Goal: Task Accomplishment & Management: Use online tool/utility

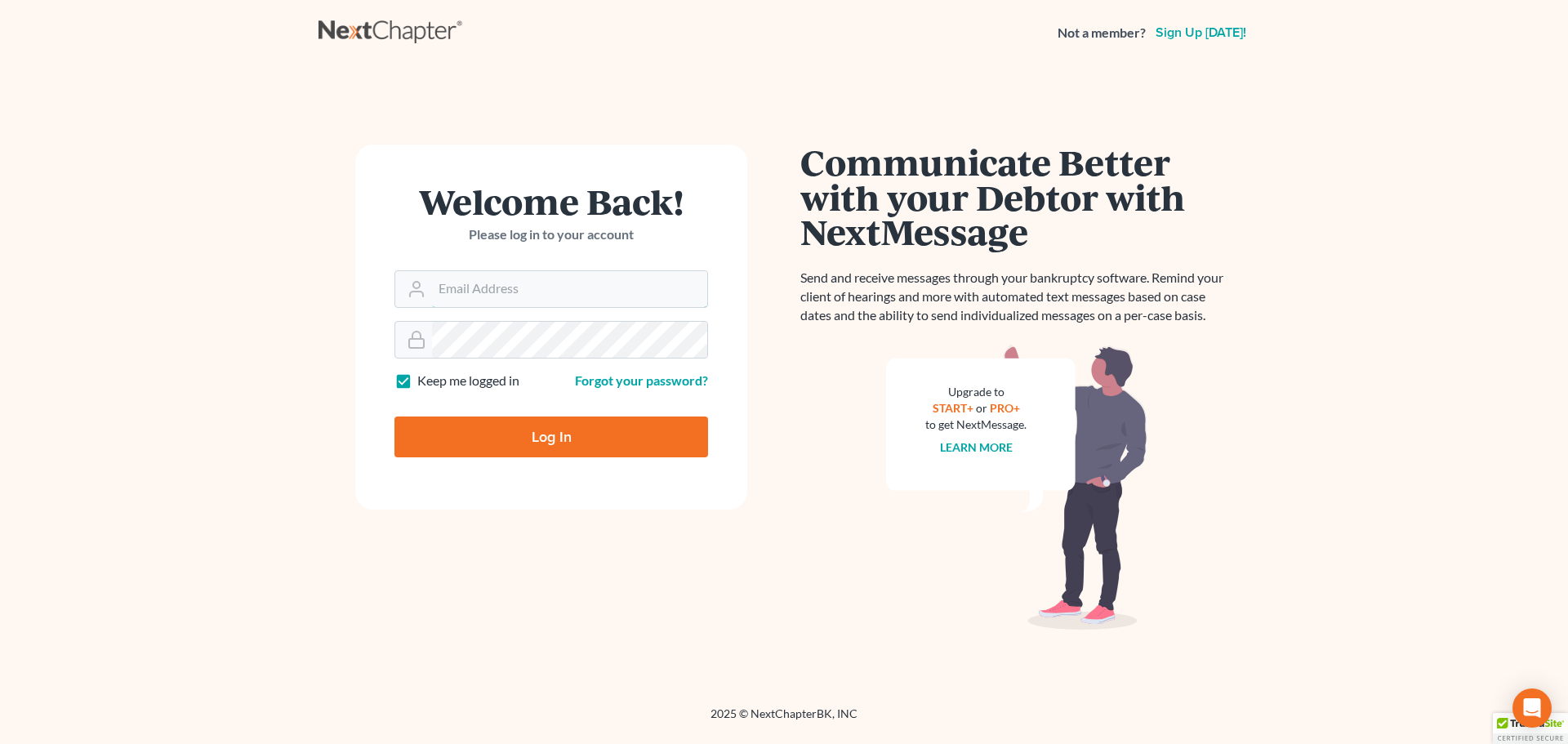
type input "ederbes@derbeslaw.com"
click at [464, 449] on input "Log In" at bounding box center [552, 437] width 314 height 41
type input "Thinking..."
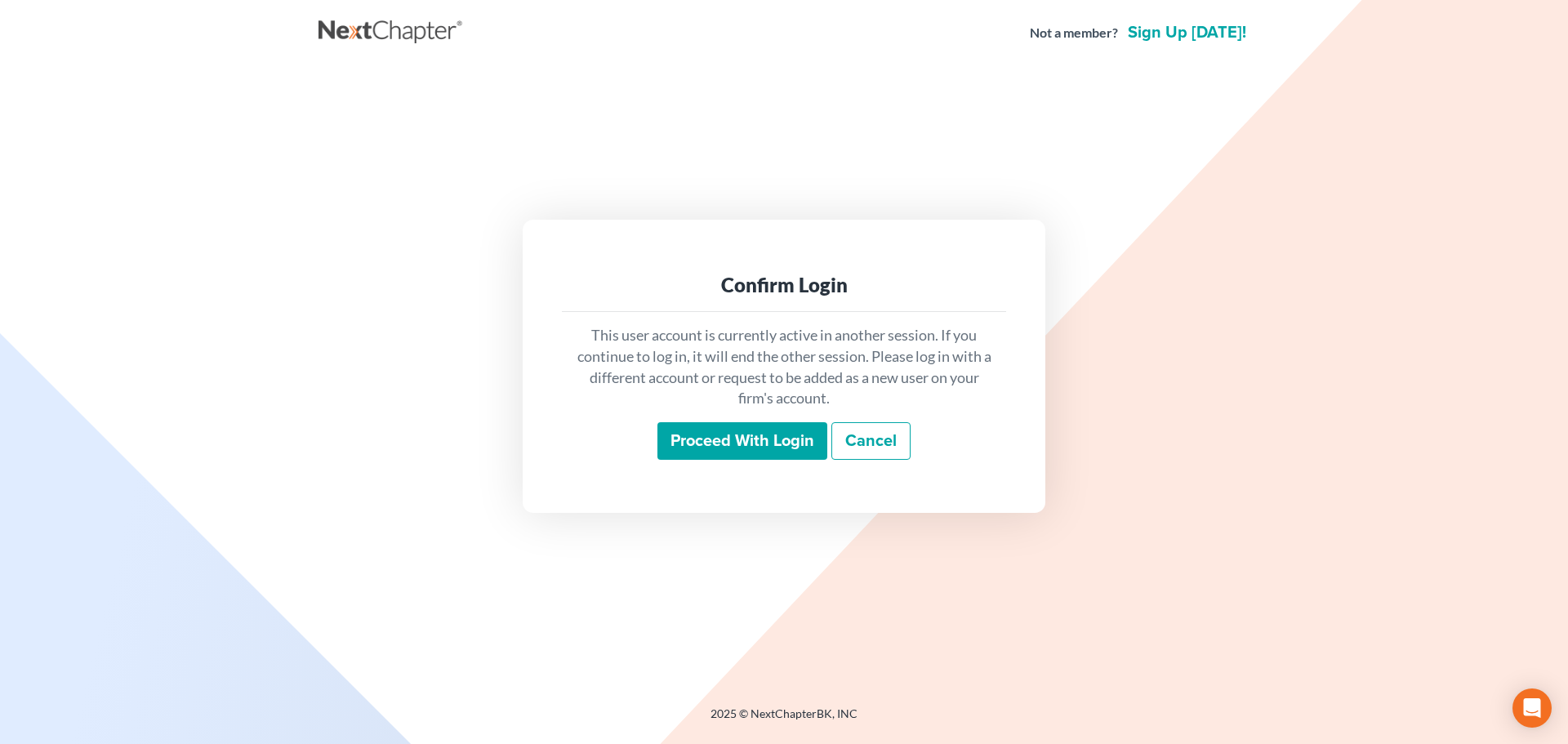
click at [809, 433] on input "Proceed with login" at bounding box center [743, 441] width 170 height 37
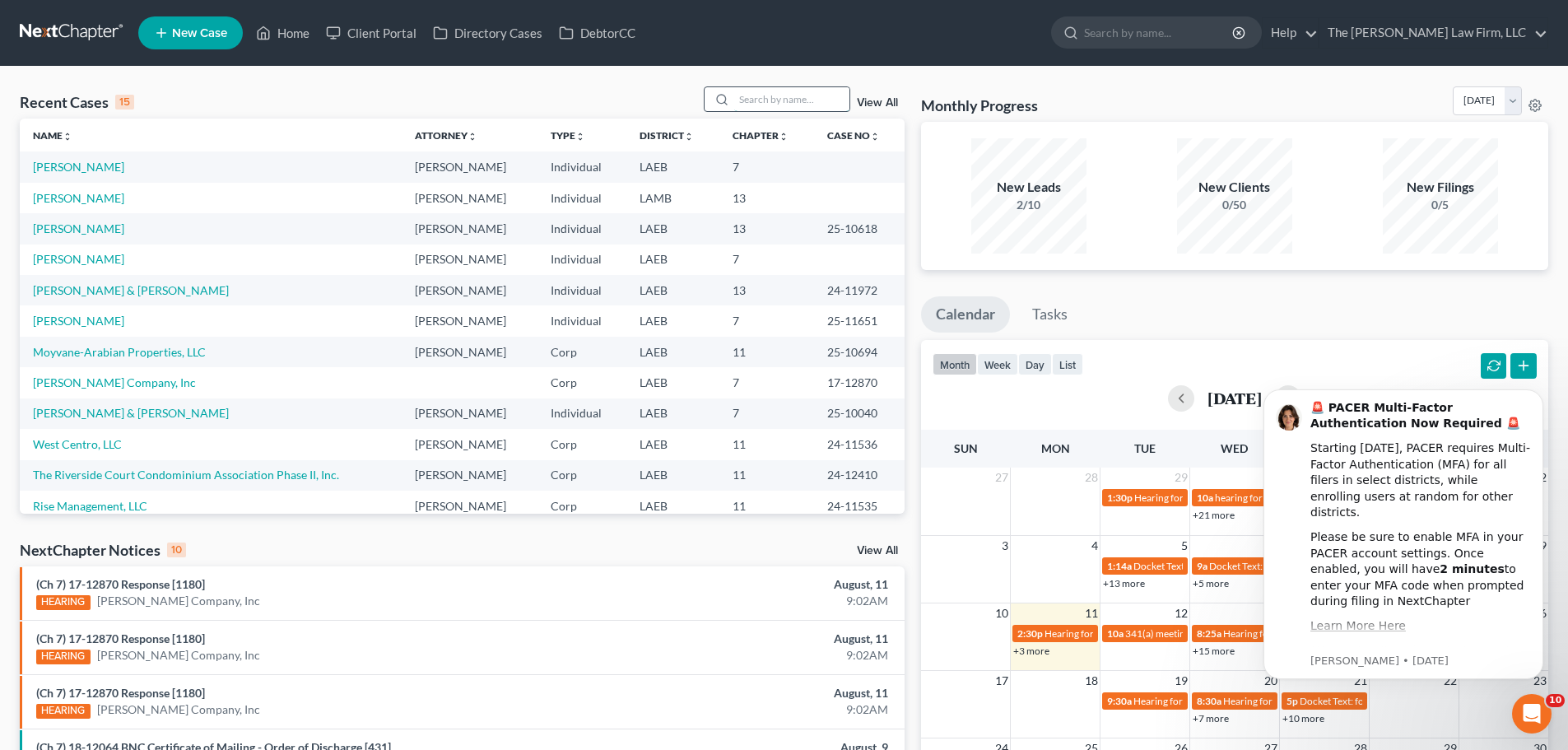
click at [804, 101] on input "search" at bounding box center [791, 99] width 115 height 24
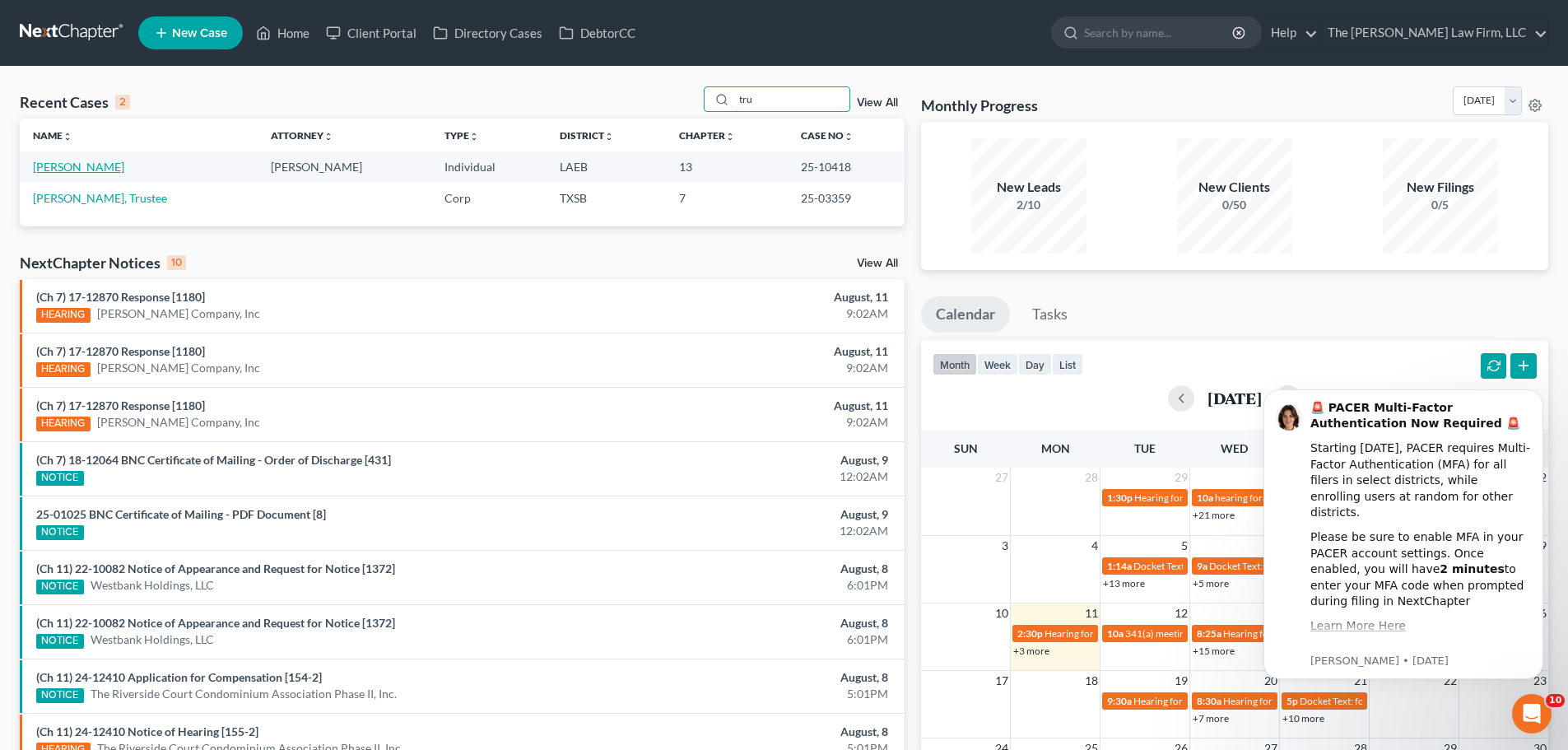
type input "tru"
click at [58, 172] on link "Truxillo, Alvin" at bounding box center [79, 167] width 92 height 14
select select "10"
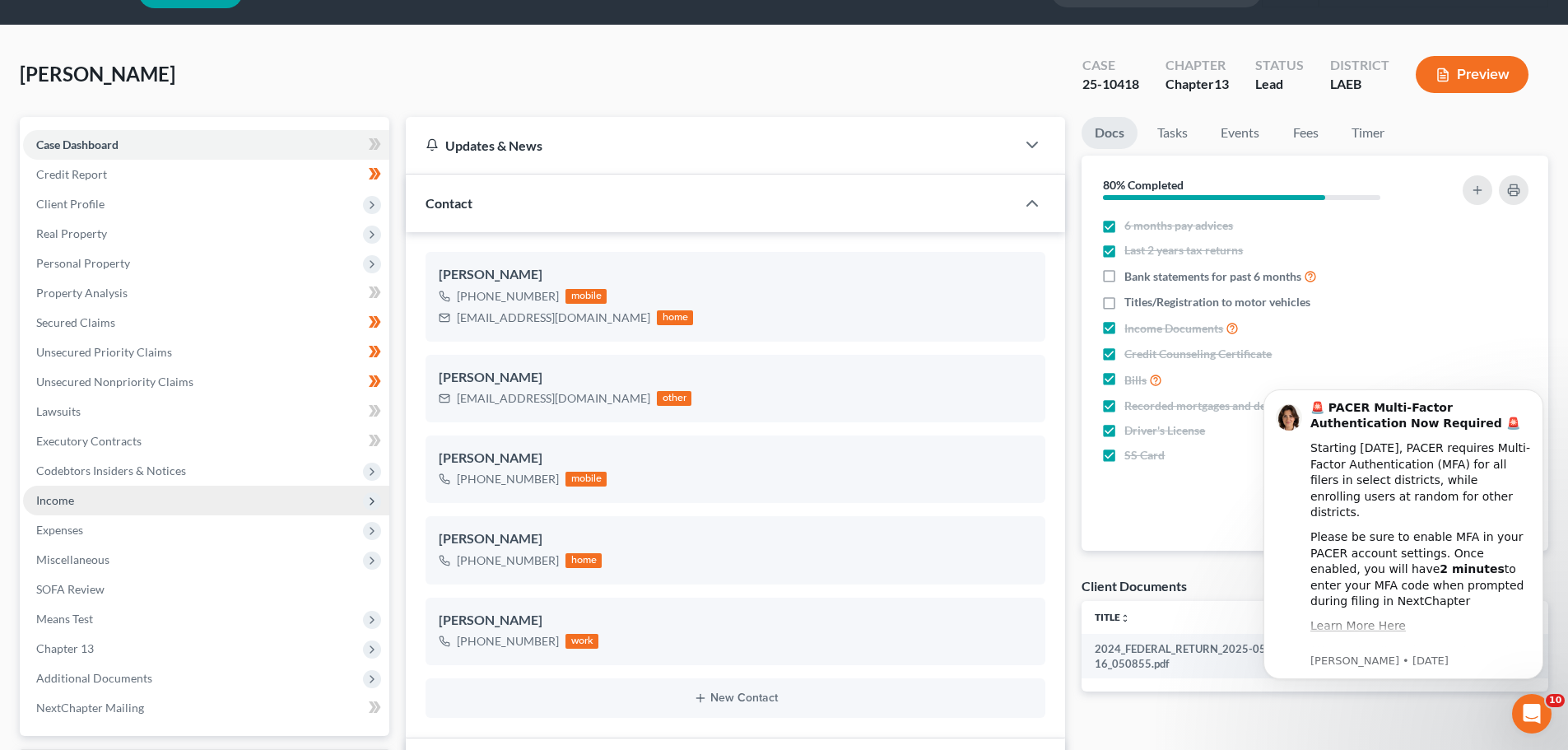
scroll to position [83, 0]
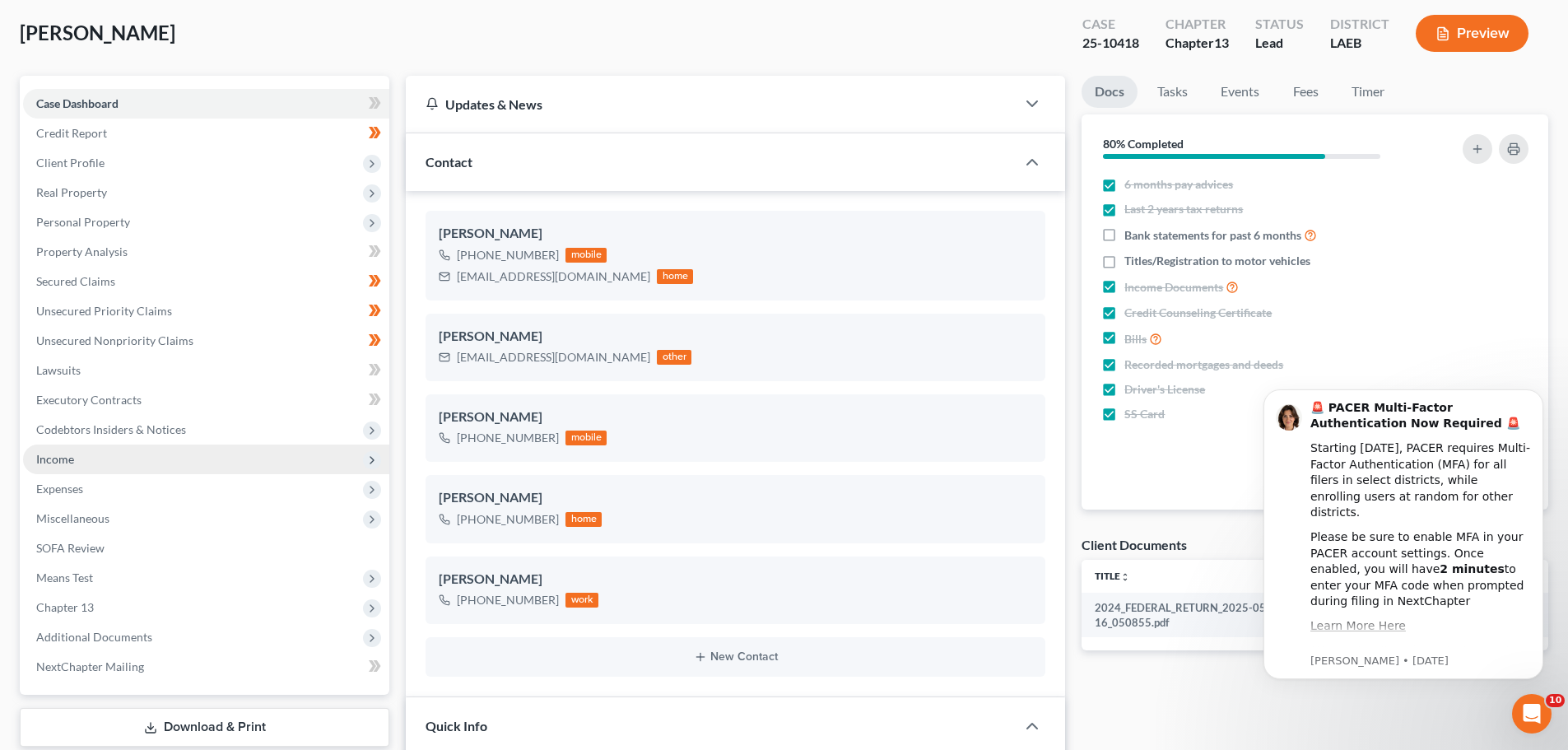
click at [81, 464] on span "Income" at bounding box center [207, 459] width 366 height 30
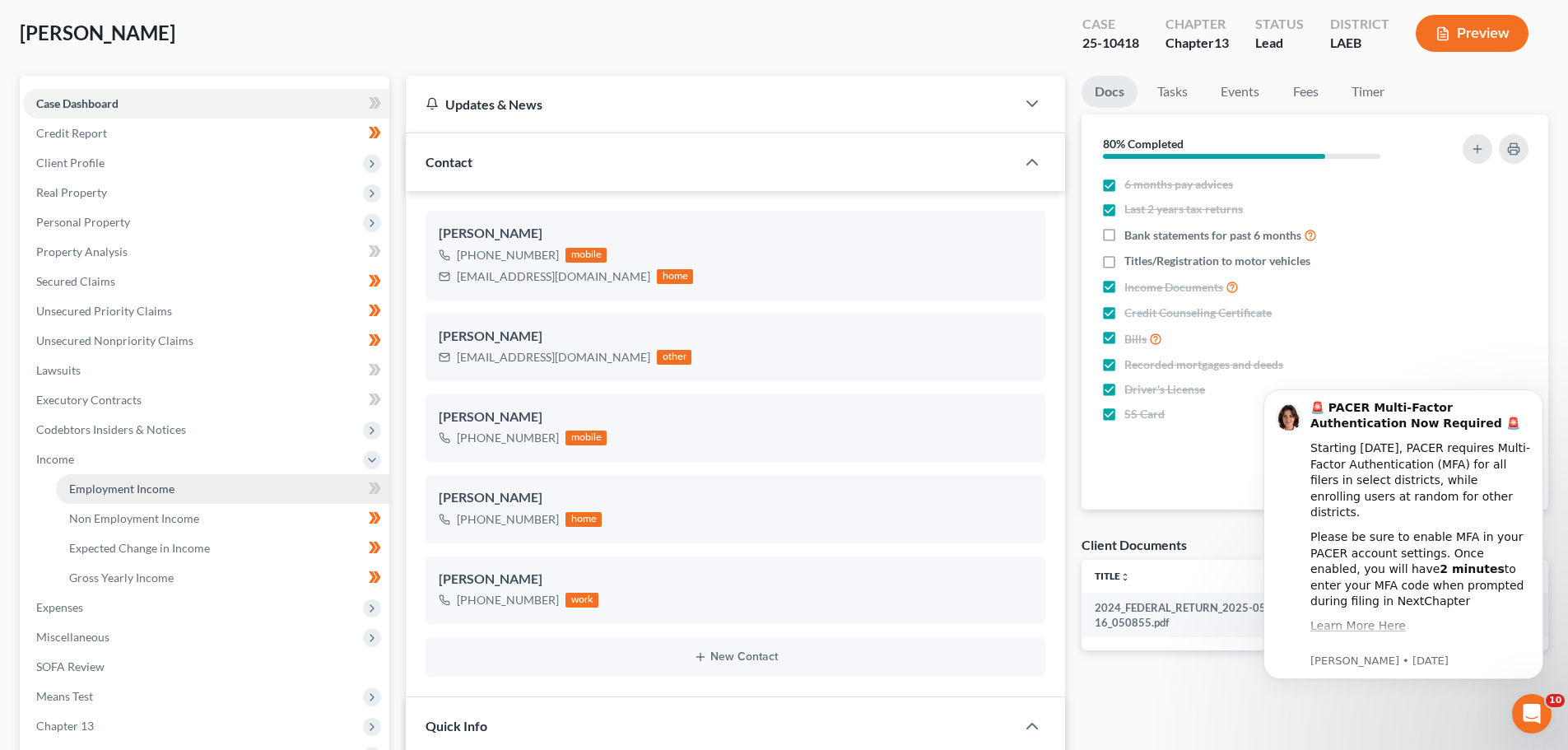
click at [137, 488] on span "Employment Income" at bounding box center [121, 489] width 105 height 14
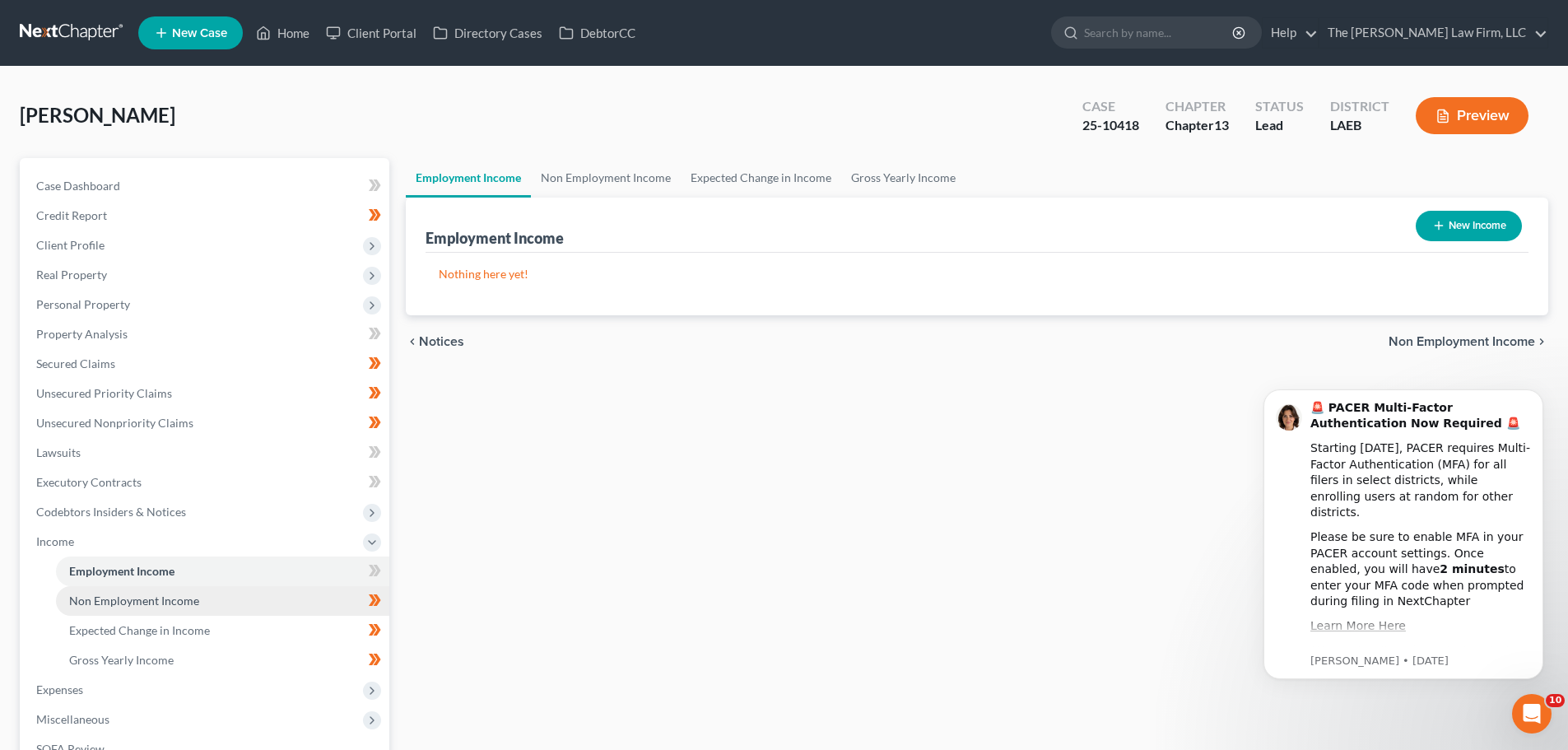
click at [179, 614] on link "Non Employment Income" at bounding box center [222, 600] width 333 height 30
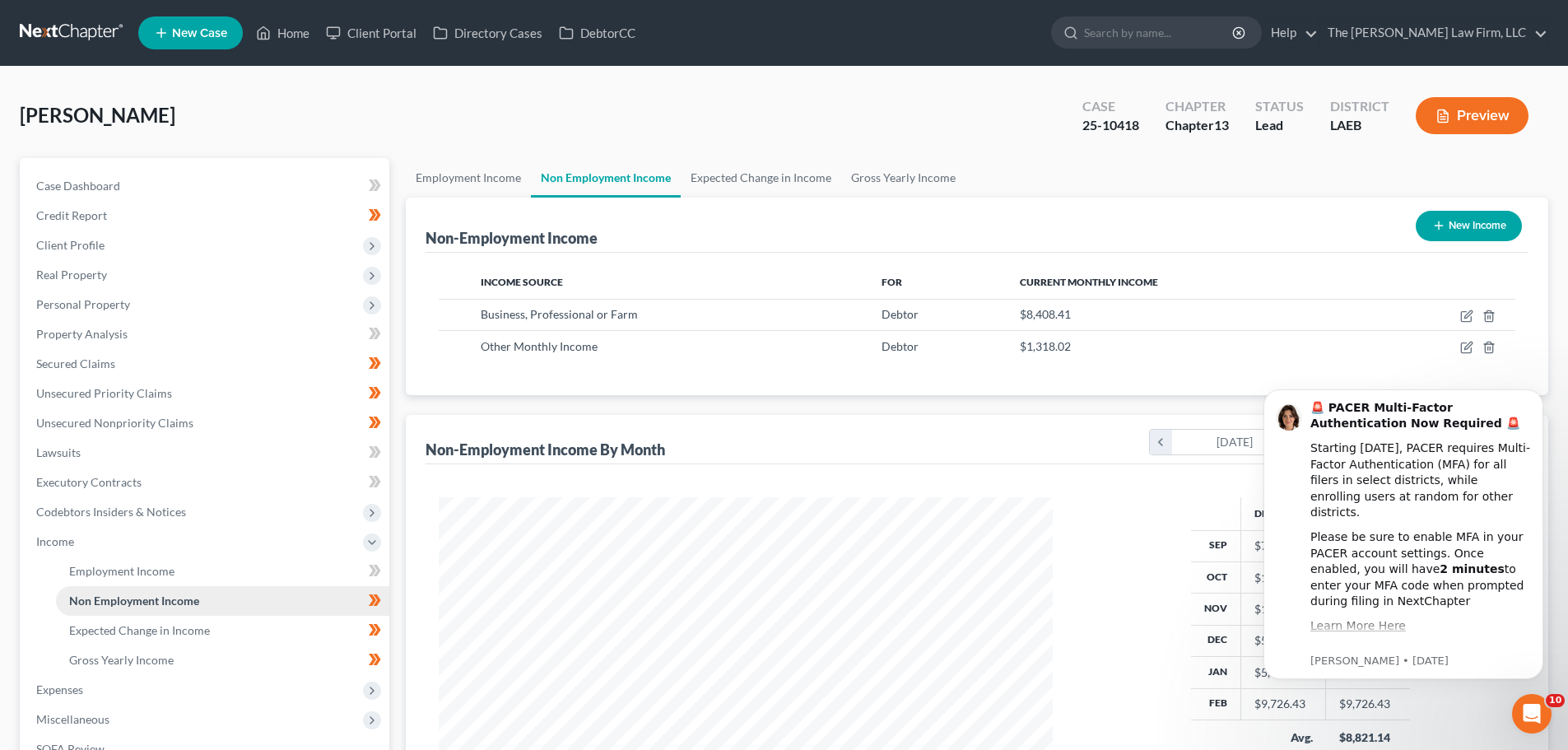
scroll to position [307, 647]
